Goal: Navigation & Orientation: Find specific page/section

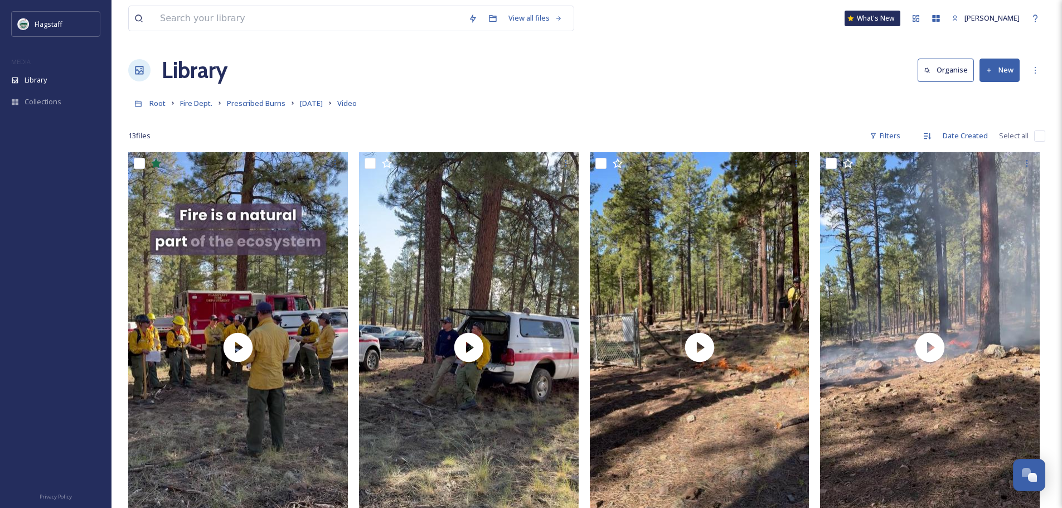
click at [163, 95] on div "Root Fire Dept. Prescribed Burns [DATE] Video" at bounding box center [586, 103] width 917 height 21
click at [165, 105] on span "Root" at bounding box center [157, 103] width 16 height 10
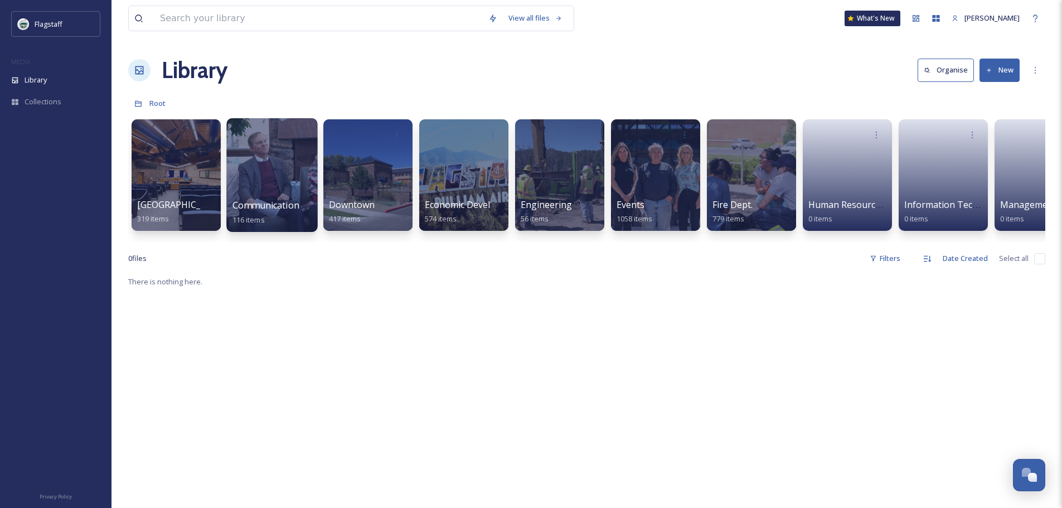
click at [276, 200] on span "Communication & Civic Engagement" at bounding box center [309, 205] width 153 height 12
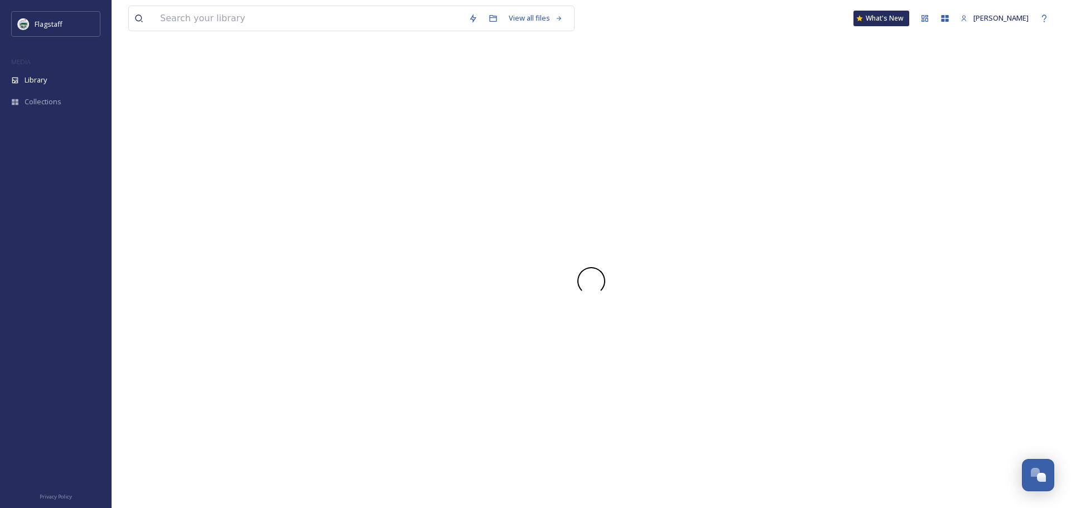
click at [274, 200] on div at bounding box center [591, 281] width 926 height 455
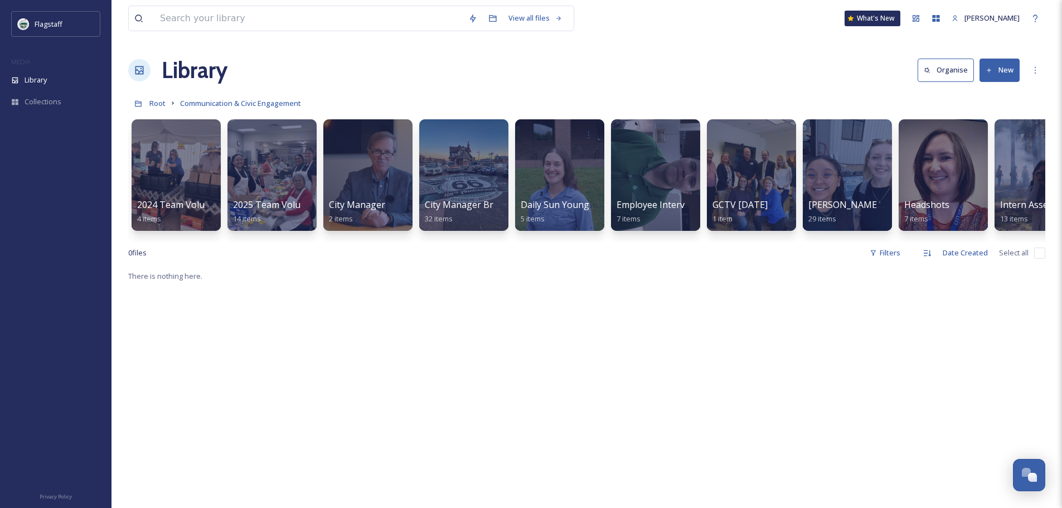
drag, startPoint x: 341, startPoint y: 253, endPoint x: 358, endPoint y: 253, distance: 16.2
click at [358, 253] on div "0 file s Filters Date Created Select all" at bounding box center [586, 253] width 917 height 22
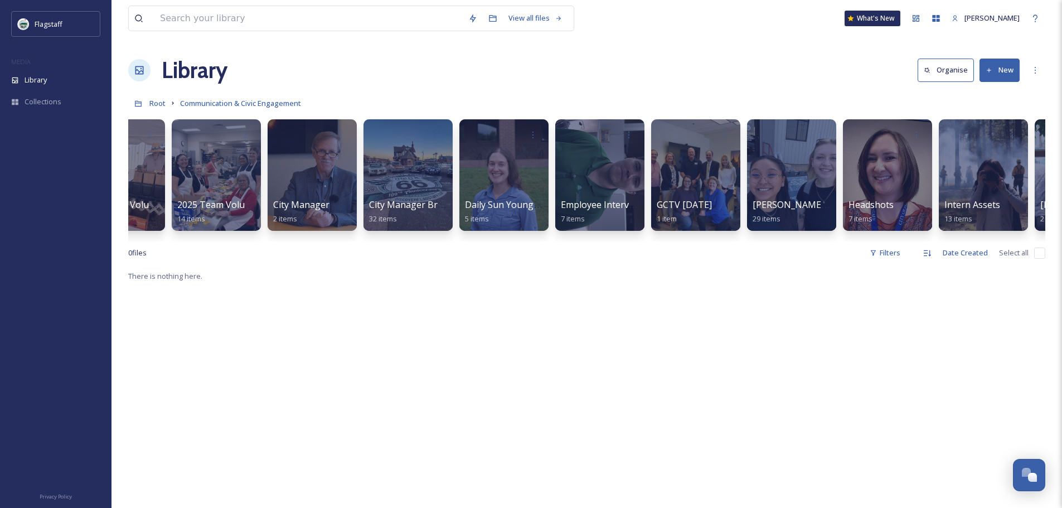
scroll to position [0, 64]
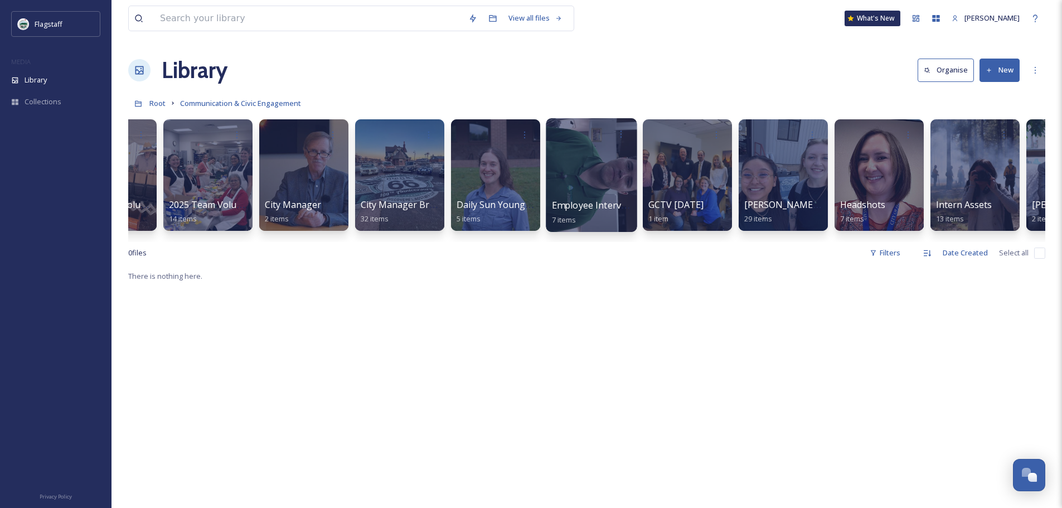
click at [595, 203] on span "Employee Interviews" at bounding box center [596, 205] width 88 height 12
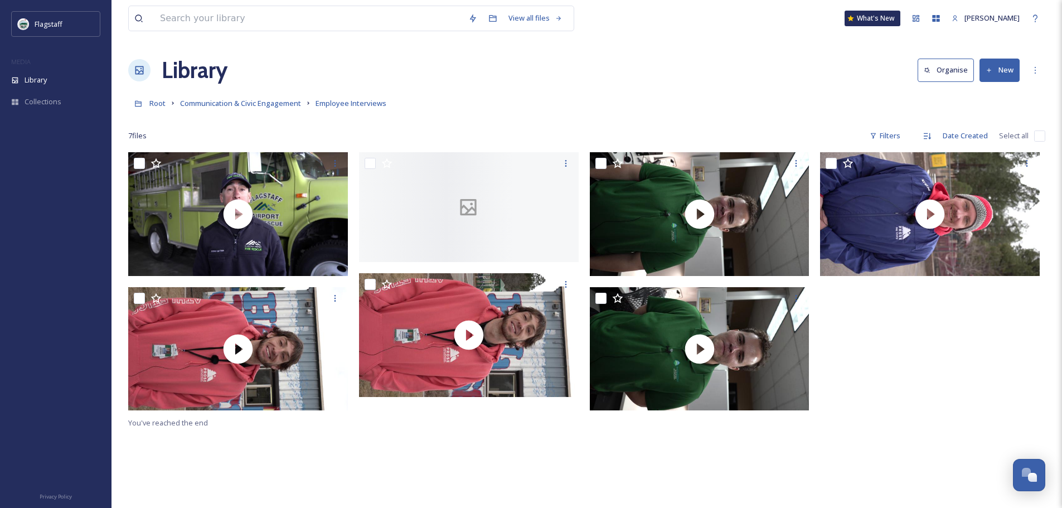
scroll to position [56, 0]
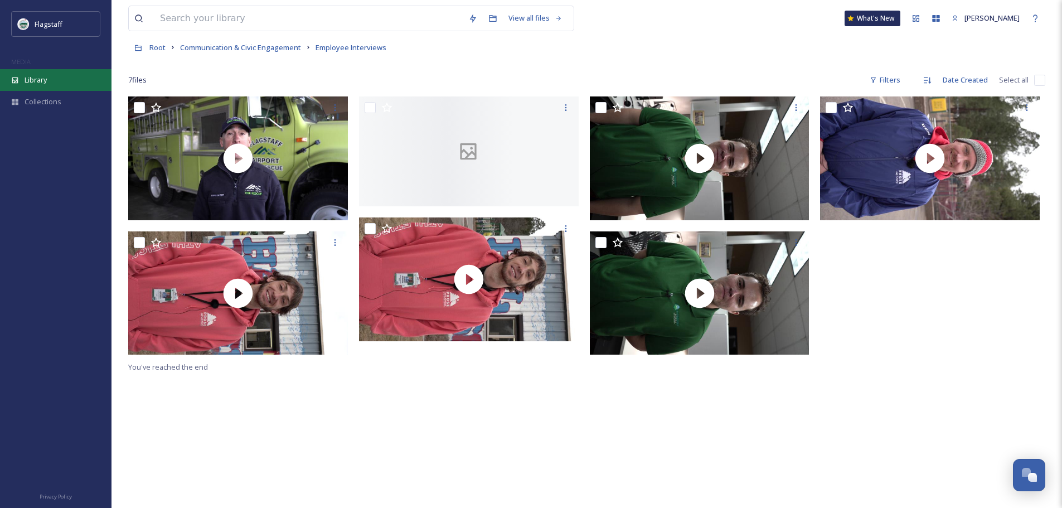
click at [23, 85] on div "Library" at bounding box center [56, 80] width 112 height 22
